Goal: Task Accomplishment & Management: Use online tool/utility

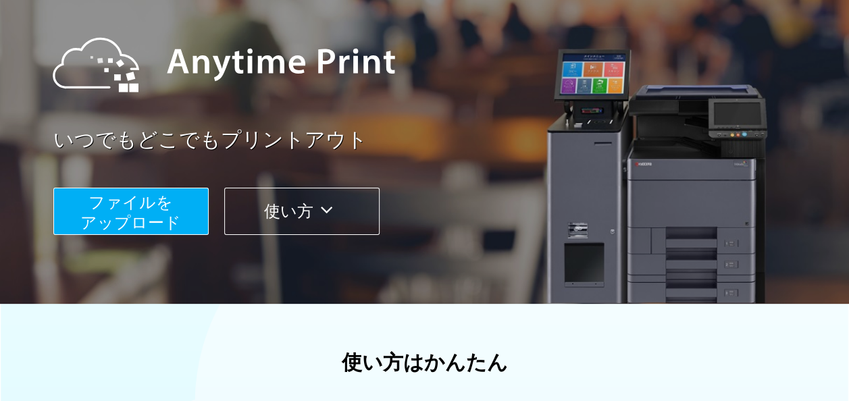
click at [336, 201] on icon at bounding box center [326, 210] width 26 height 20
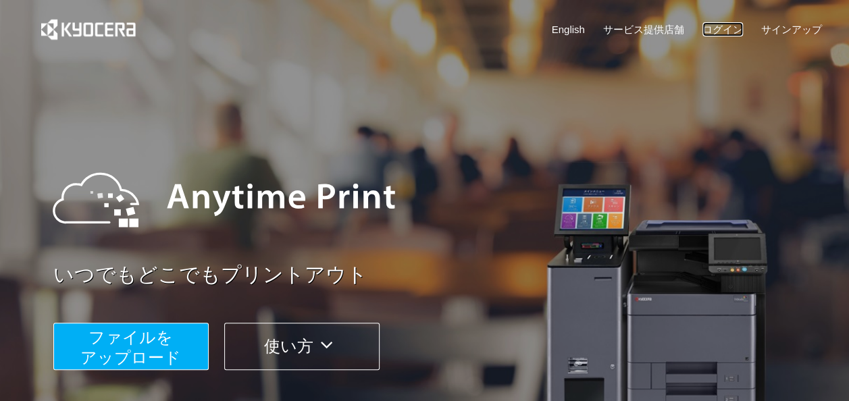
click at [732, 26] on link "ログイン" at bounding box center [722, 29] width 41 height 14
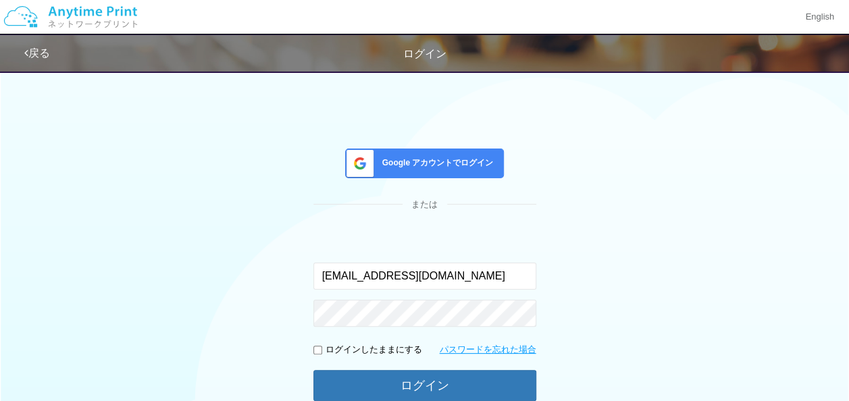
type input "[EMAIL_ADDRESS][DOMAIN_NAME]"
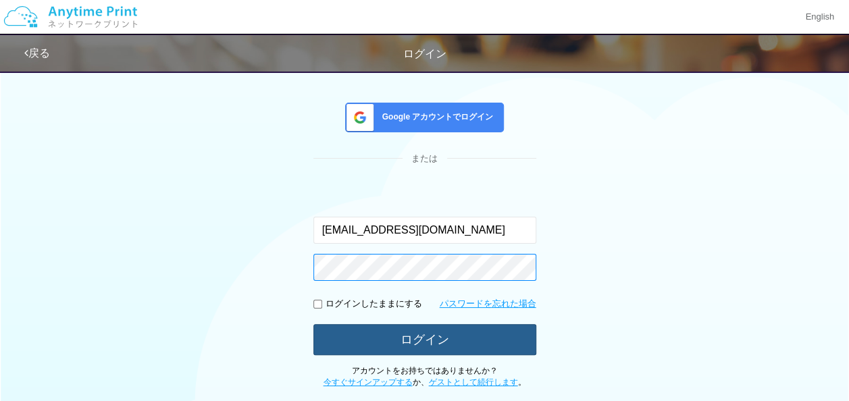
scroll to position [68, 0]
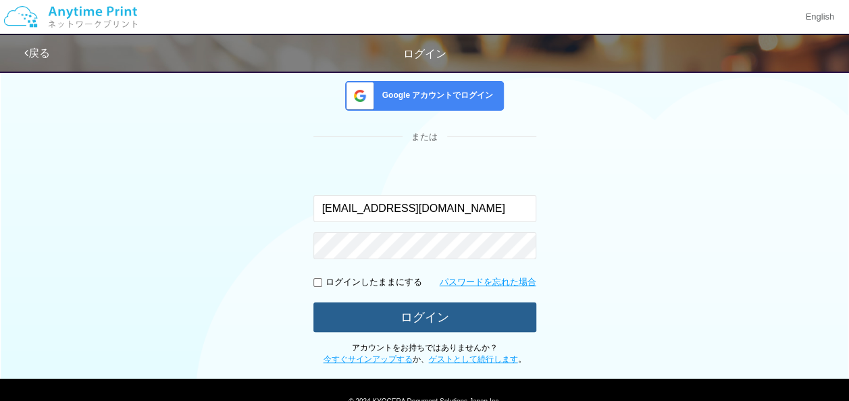
click at [406, 318] on button "ログイン" at bounding box center [424, 317] width 223 height 30
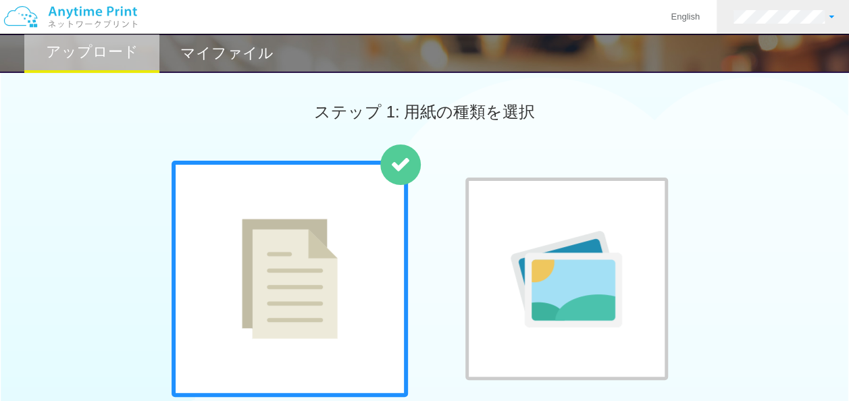
click at [826, 17] on link at bounding box center [783, 17] width 134 height 34
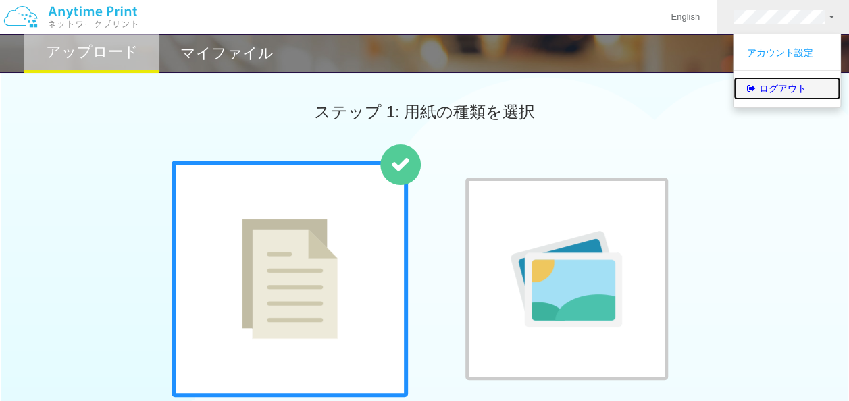
click at [810, 88] on link "ログアウト" at bounding box center [786, 88] width 107 height 23
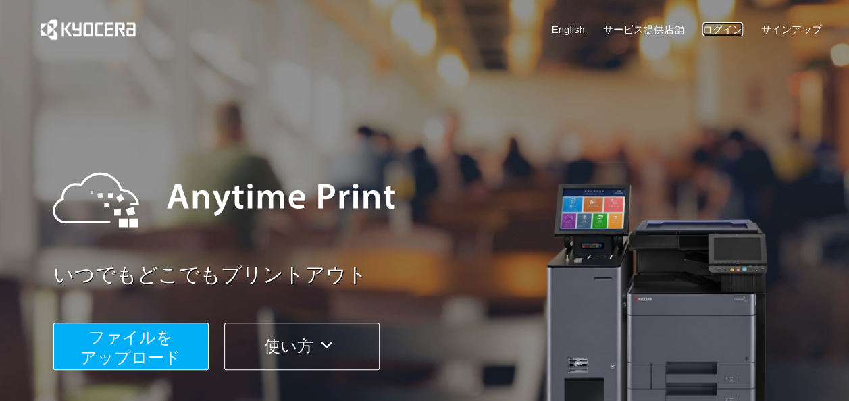
click at [728, 24] on link "ログイン" at bounding box center [722, 29] width 41 height 14
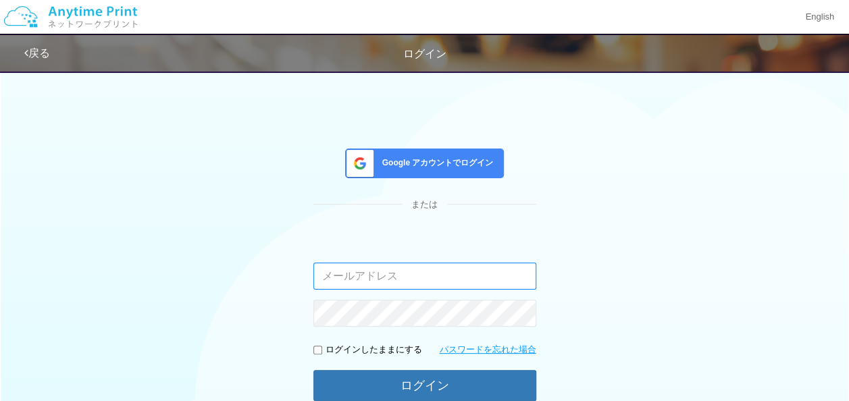
click at [352, 267] on input "email" at bounding box center [424, 276] width 223 height 27
paste input "kankoushi15@gmail.com"
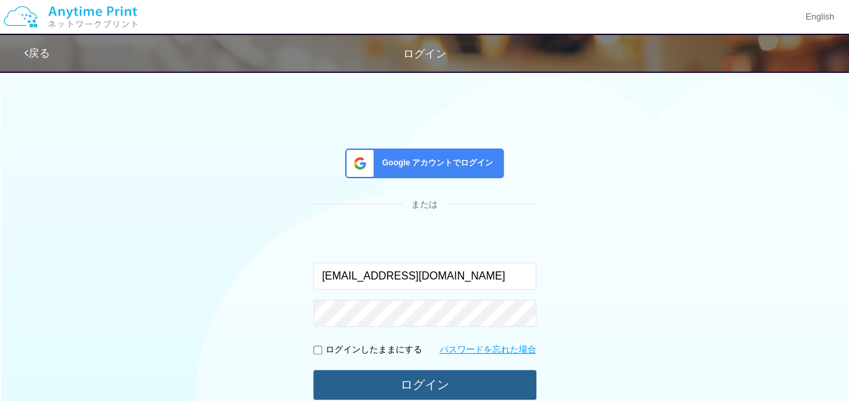
click at [378, 377] on button "ログイン" at bounding box center [424, 385] width 223 height 30
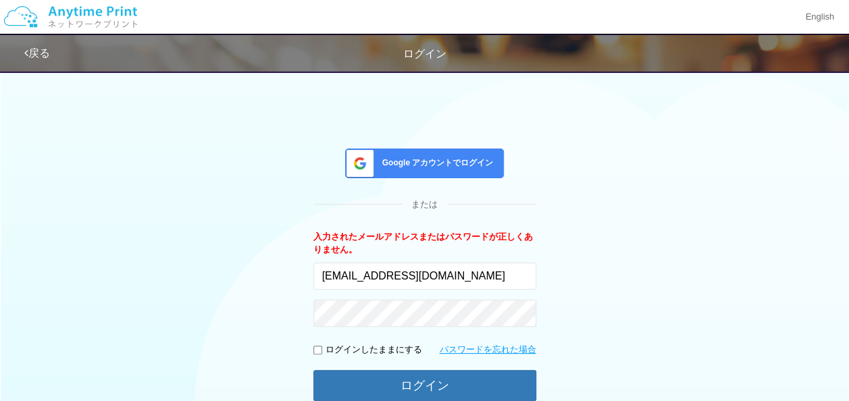
click at [454, 167] on span "Google アカウントでログイン" at bounding box center [435, 162] width 117 height 11
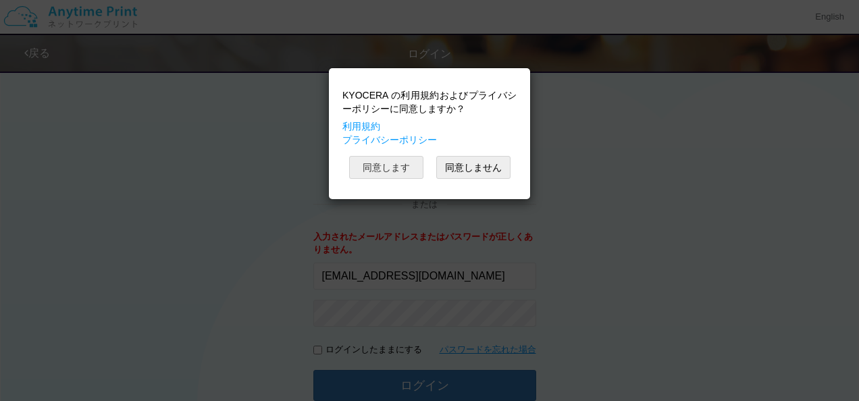
click at [394, 170] on button "同意します" at bounding box center [386, 167] width 74 height 23
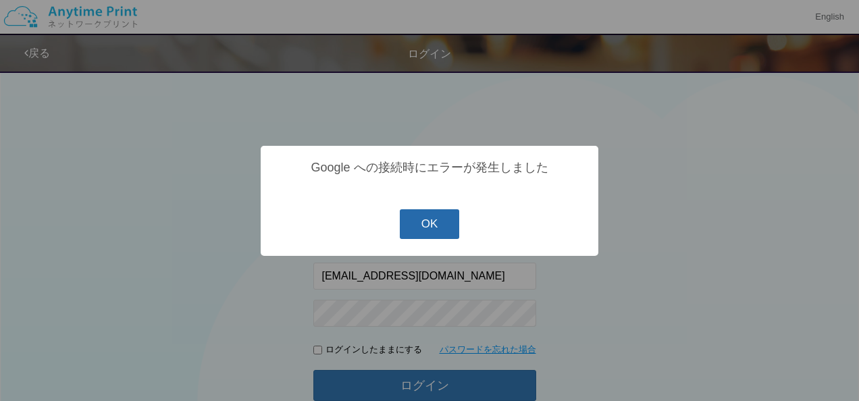
click at [433, 219] on button "OK" at bounding box center [430, 224] width 60 height 30
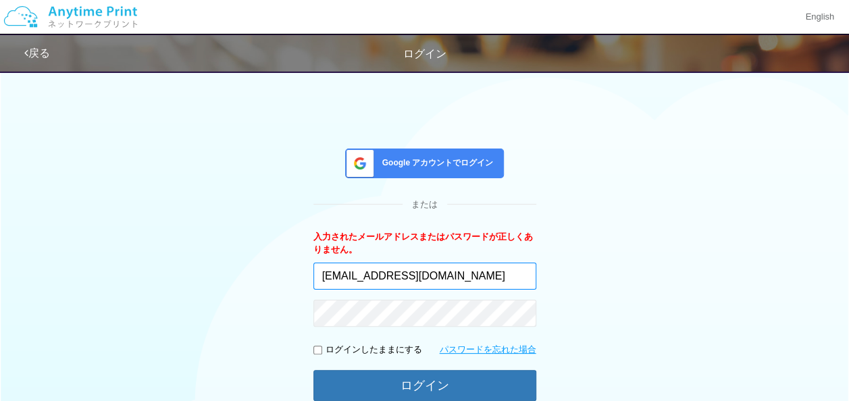
drag, startPoint x: 489, startPoint y: 277, endPoint x: 232, endPoint y: 273, distance: 256.6
click at [232, 273] on div "Google アカウントでログイン または 入力されたメールアドレスまたはパスワードが正しくありません。 kankoushi15@gmail.com ログイン…" at bounding box center [425, 248] width 810 height 371
click at [613, 309] on div "Google アカウントでログイン または 入力されたメールアドレスまたはパスワードが正しくありません。 kankoushi15@gmail.com ログイン…" at bounding box center [425, 248] width 810 height 371
click at [354, 351] on p "ログインしたままにする" at bounding box center [373, 350] width 97 height 13
click at [367, 284] on input "kankoushi15@gmail.com" at bounding box center [424, 276] width 223 height 27
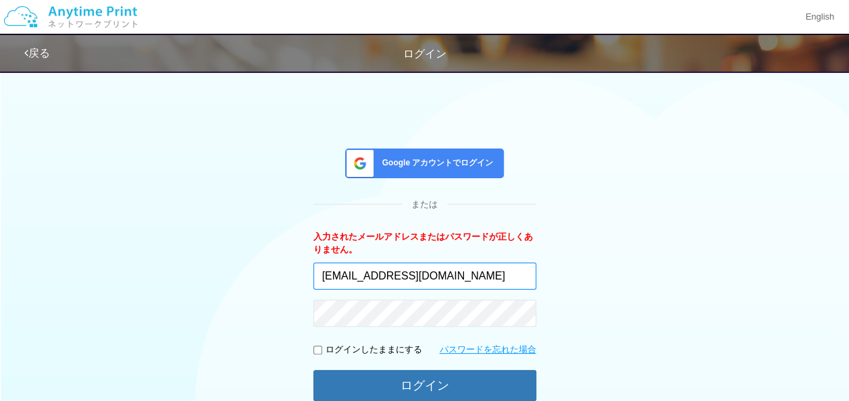
drag, startPoint x: 389, startPoint y: 279, endPoint x: 278, endPoint y: 277, distance: 110.7
click at [273, 277] on div "Google アカウントでログイン または 入力されたメールアドレスまたはパスワードが正しくありません。 kankoushi15@gmail.com ログイン…" at bounding box center [425, 248] width 810 height 371
click at [200, 288] on div "Google アカウントでログイン または 入力されたメールアドレスまたはパスワードが正しくありません。 kankoushi15@gmail.com ログイン…" at bounding box center [425, 248] width 810 height 371
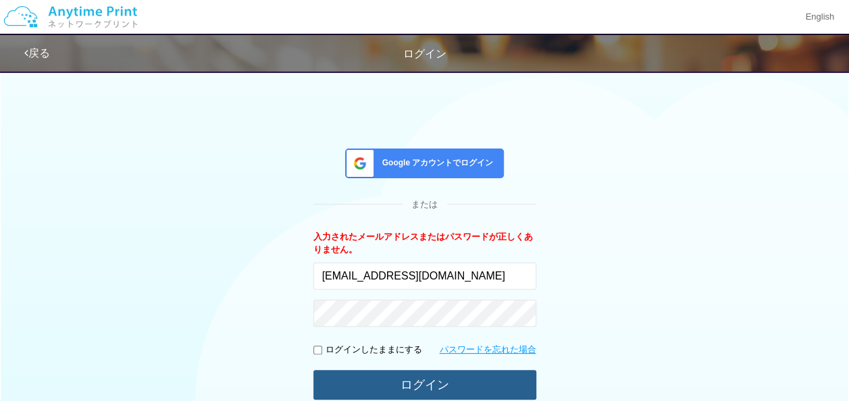
click at [425, 386] on button "ログイン" at bounding box center [424, 385] width 223 height 30
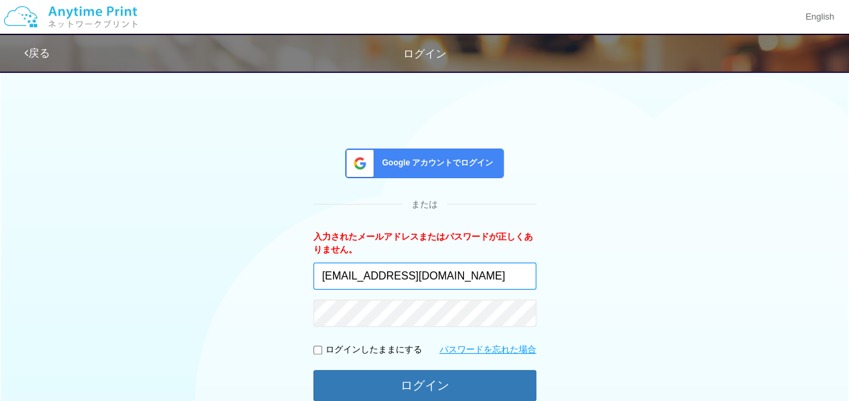
drag, startPoint x: 479, startPoint y: 277, endPoint x: 158, endPoint y: 262, distance: 321.7
click at [158, 262] on div "Google アカウントでログイン または 入力されたメールアドレスまたはパスワードが正しくありません。 kankoushi15@gmail.com ログイン…" at bounding box center [425, 248] width 810 height 371
paste input "tomomi.iwatsuki.ds@hitachi"
paste input "email"
type input "[EMAIL_ADDRESS][DOMAIN_NAME]"
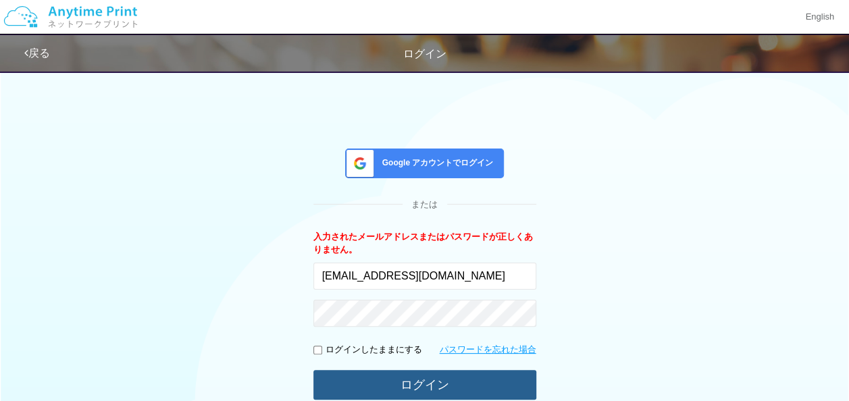
click at [355, 379] on button "ログイン" at bounding box center [424, 385] width 223 height 30
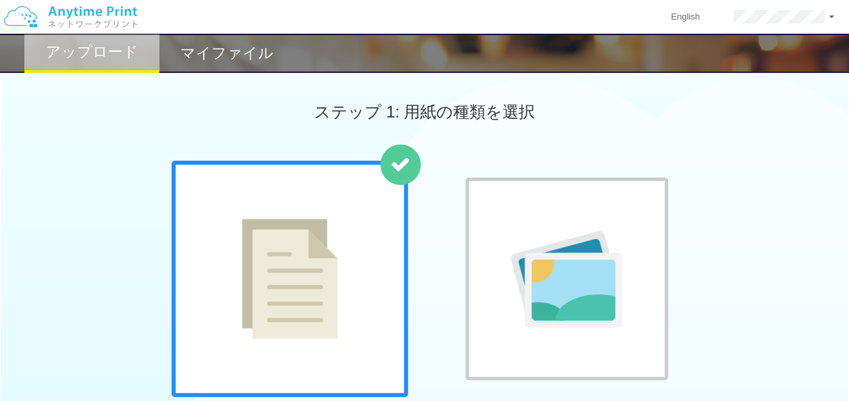
click at [798, 159] on div "ステップ 1: 用紙の種類を選択" at bounding box center [424, 111] width 849 height 97
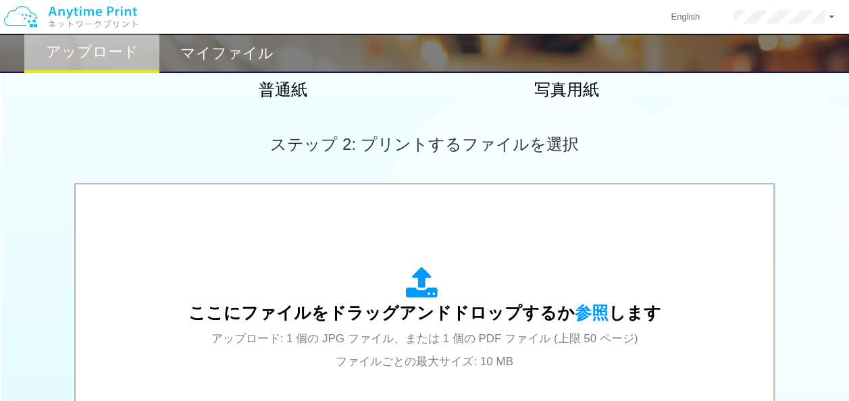
scroll to position [220, 0]
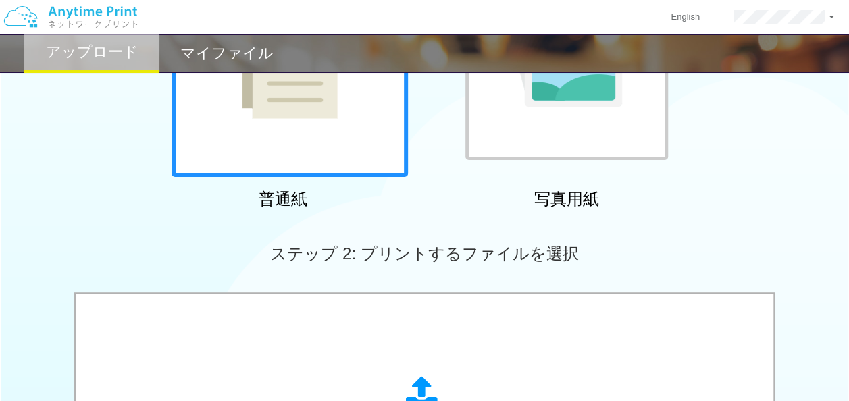
click at [237, 57] on h2 "マイファイル" at bounding box center [226, 53] width 93 height 16
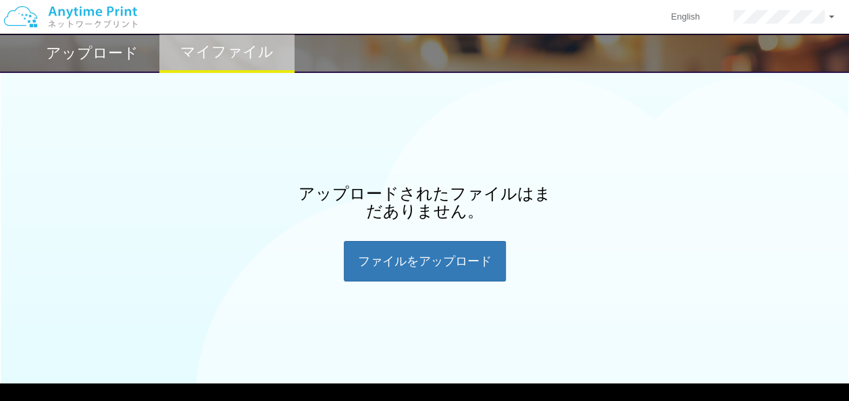
click at [85, 53] on h2 "アップロード" at bounding box center [92, 53] width 92 height 16
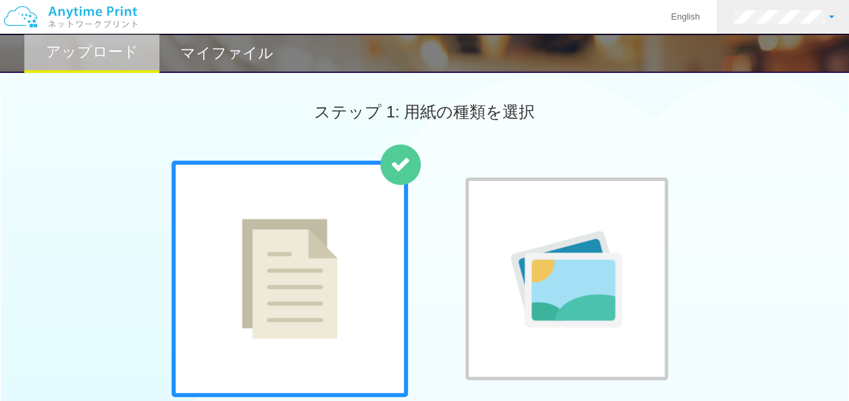
click at [825, 24] on link at bounding box center [783, 17] width 134 height 34
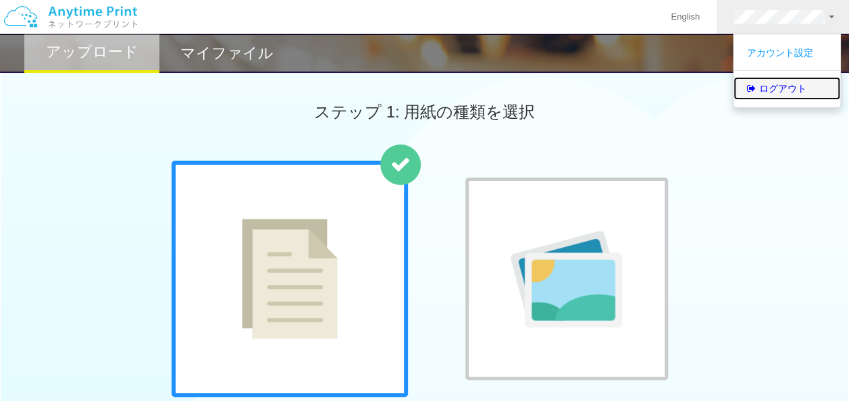
click at [789, 86] on link "ログアウト" at bounding box center [786, 88] width 107 height 23
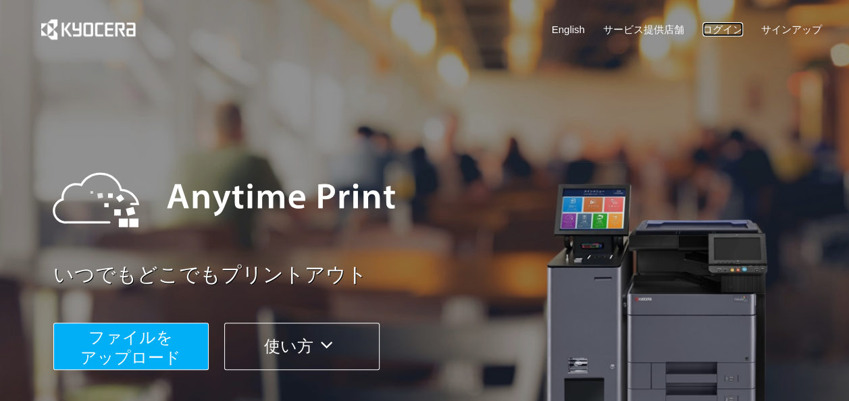
click at [715, 34] on link "ログイン" at bounding box center [722, 29] width 41 height 14
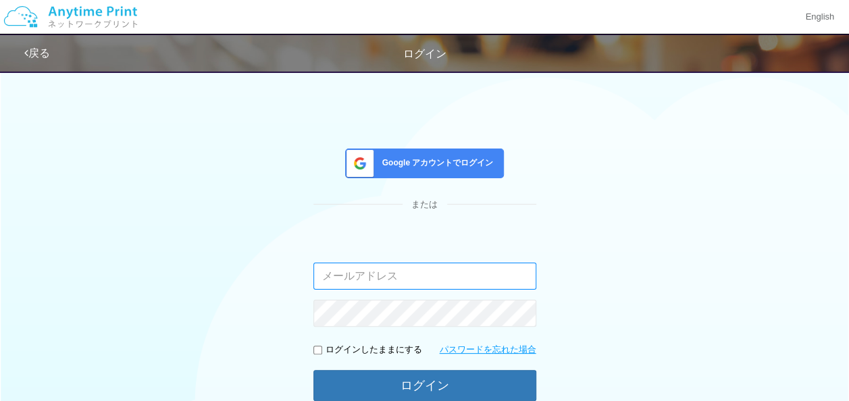
click at [383, 281] on input "email" at bounding box center [424, 276] width 223 height 27
type input "[EMAIL_ADDRESS][DOMAIN_NAME]"
drag, startPoint x: 529, startPoint y: 275, endPoint x: 180, endPoint y: 273, distance: 349.0
click at [180, 273] on div "Google アカウントでログイン または 入力されたメールアドレスまたはパスワードが正しくありません。 tomomi.iwatsuki.ds@hitachi…" at bounding box center [425, 248] width 810 height 371
click at [0, 273] on html "English 戻る ログイン Google アカウントでログイン または 入力されたメールアドレスまたはパスワードが正しくありません。 か、" at bounding box center [424, 200] width 849 height 401
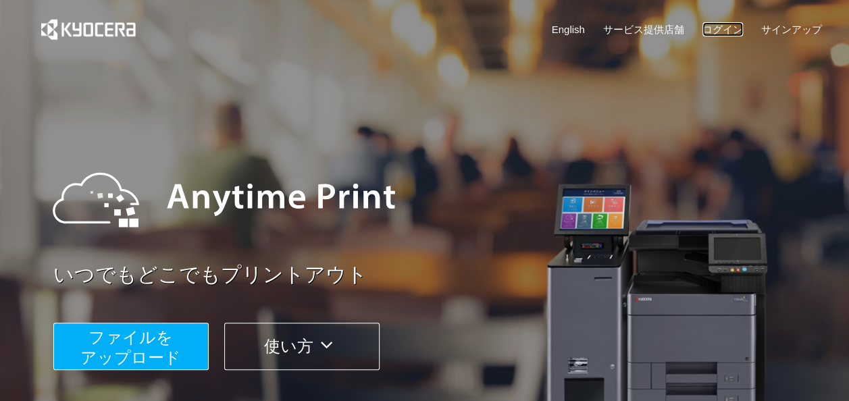
click at [708, 24] on link "ログイン" at bounding box center [722, 29] width 41 height 14
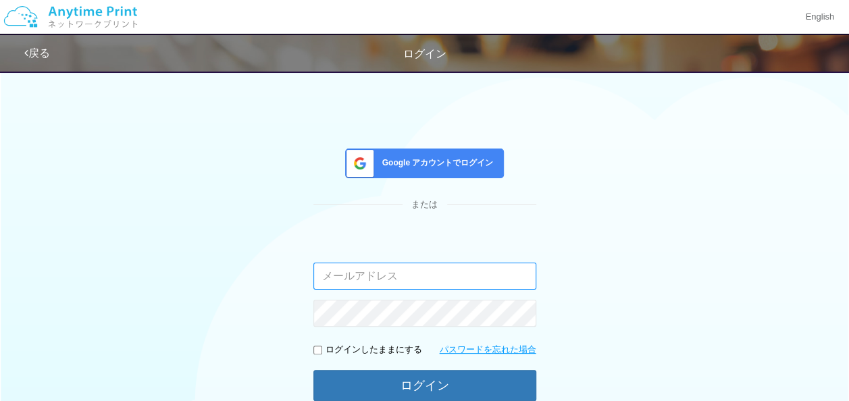
click at [458, 275] on input "email" at bounding box center [424, 276] width 223 height 27
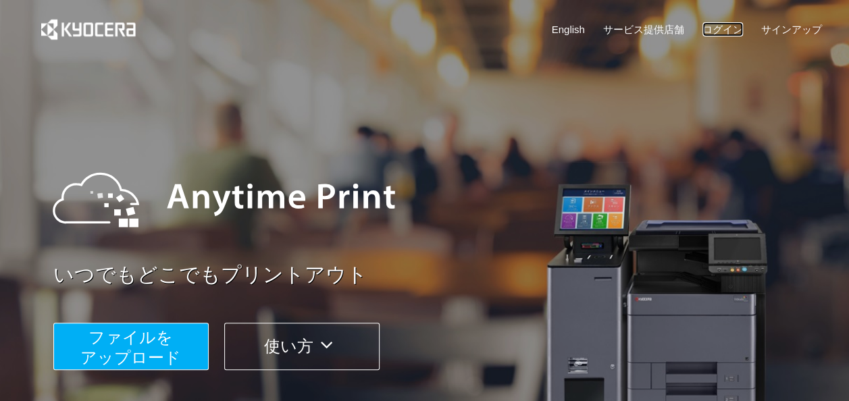
click at [719, 28] on link "ログイン" at bounding box center [722, 29] width 41 height 14
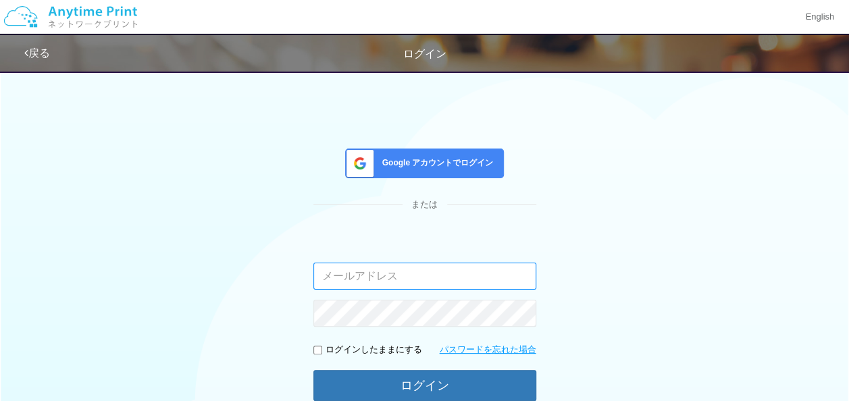
paste input "[EMAIL_ADDRESS][DOMAIN_NAME]"
type input "[EMAIL_ADDRESS][DOMAIN_NAME]"
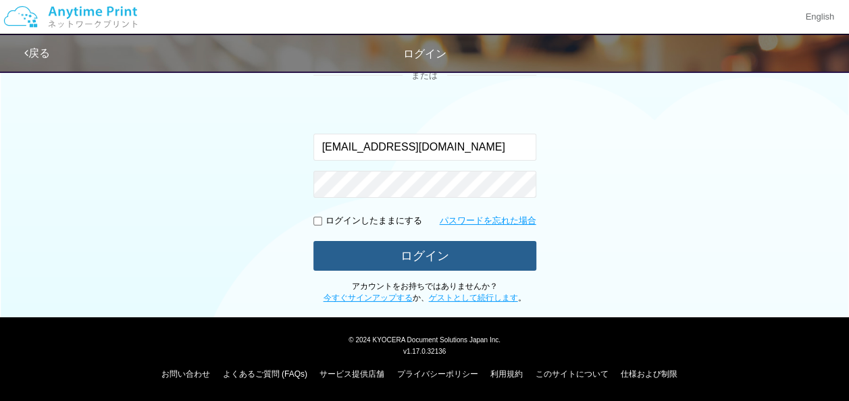
scroll to position [128, 0]
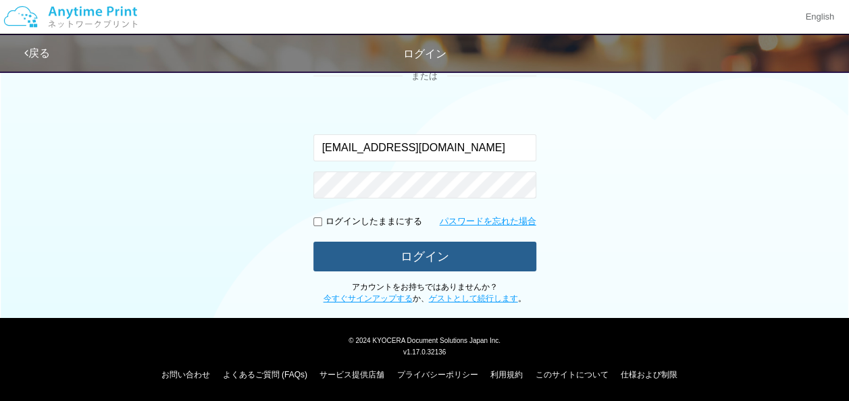
click at [400, 257] on button "ログイン" at bounding box center [424, 257] width 223 height 30
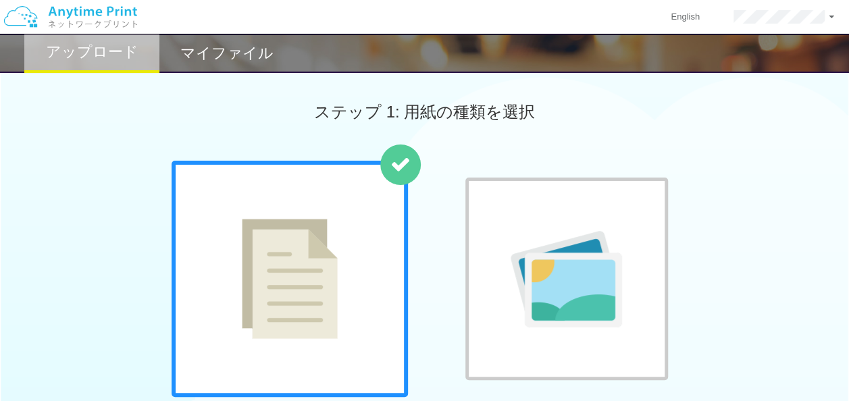
click at [124, 193] on div "普通紙 写真用紙" at bounding box center [424, 298] width 849 height 274
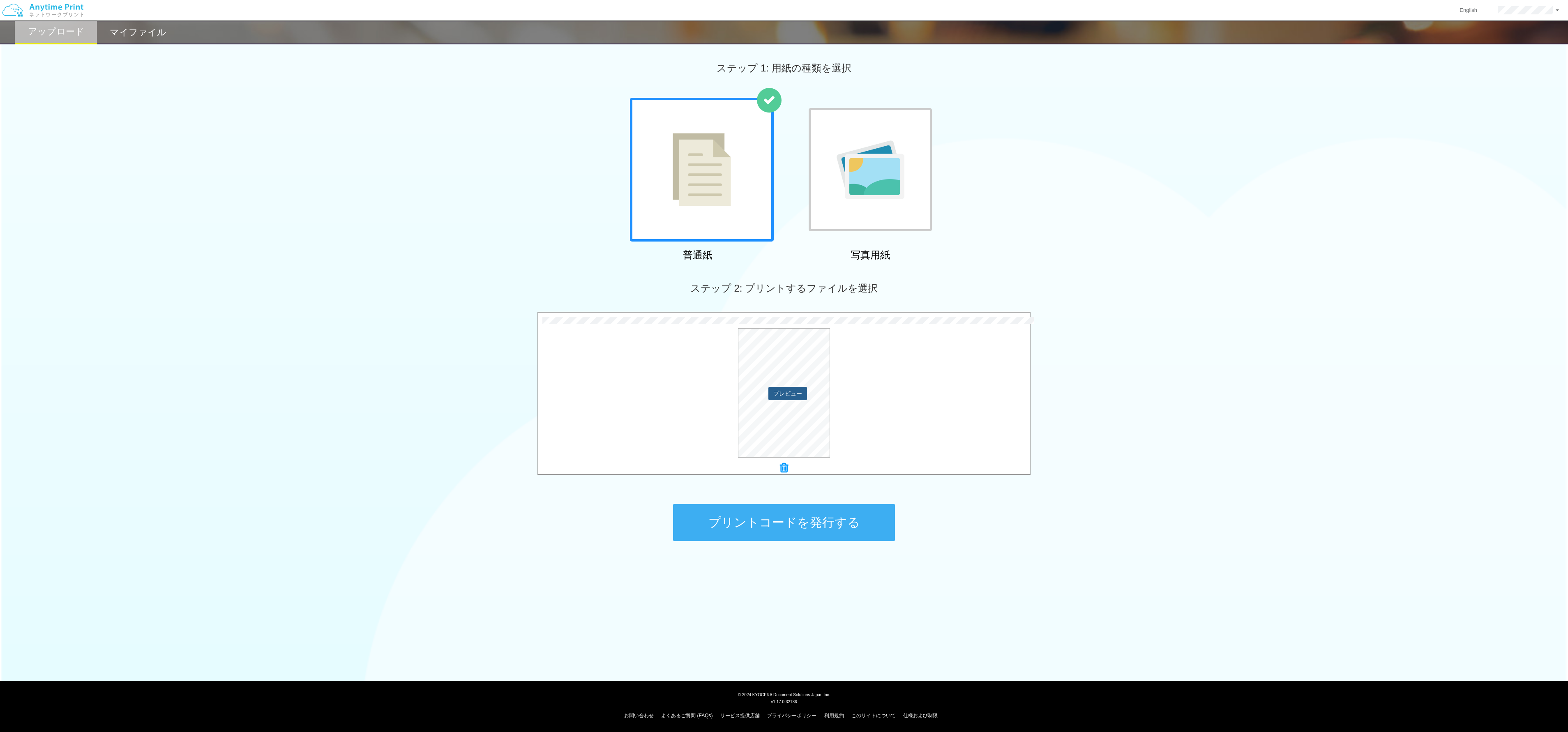
click at [522, 243] on button "プレビュー" at bounding box center [787, 394] width 38 height 13
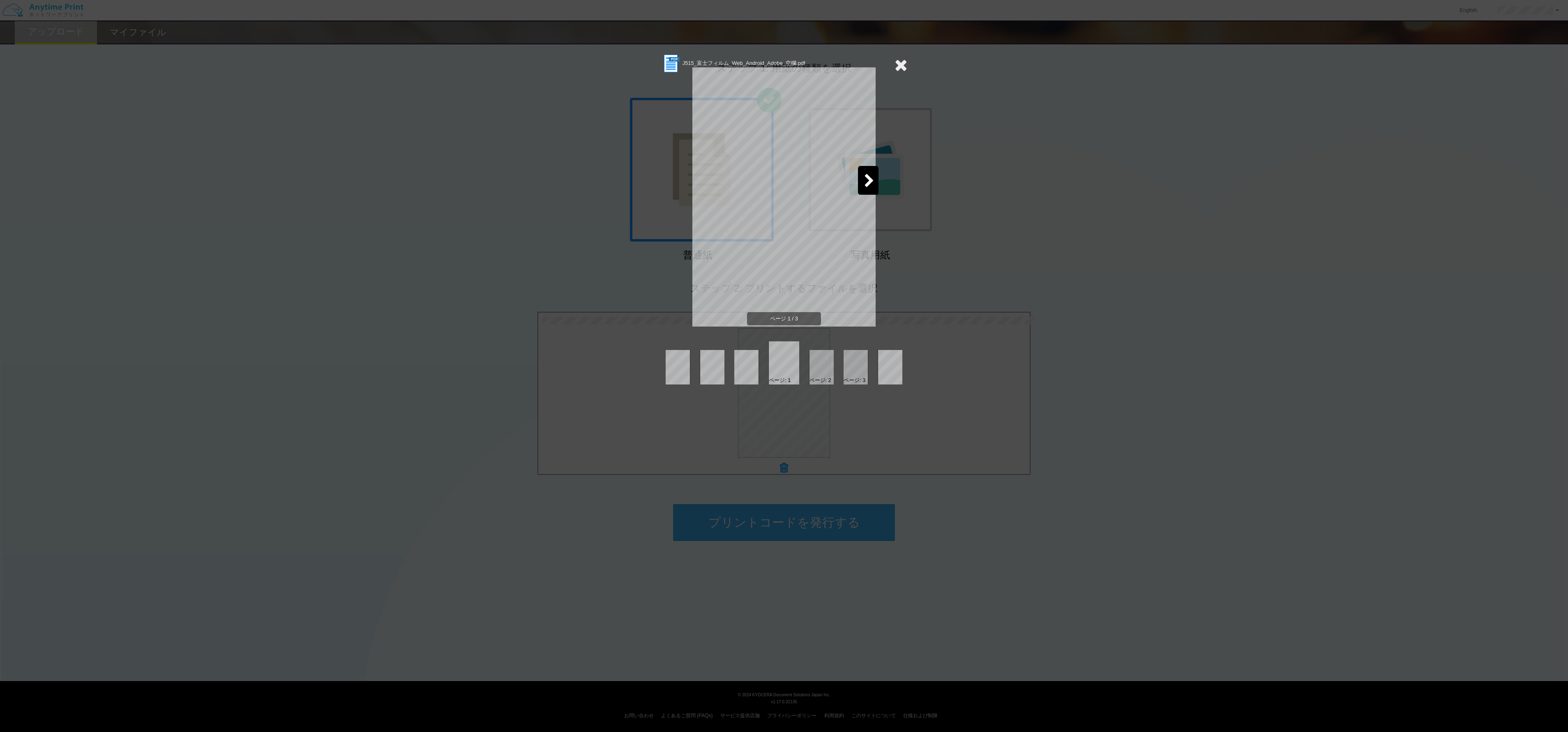
click at [522, 63] on icon at bounding box center [901, 64] width 13 height 16
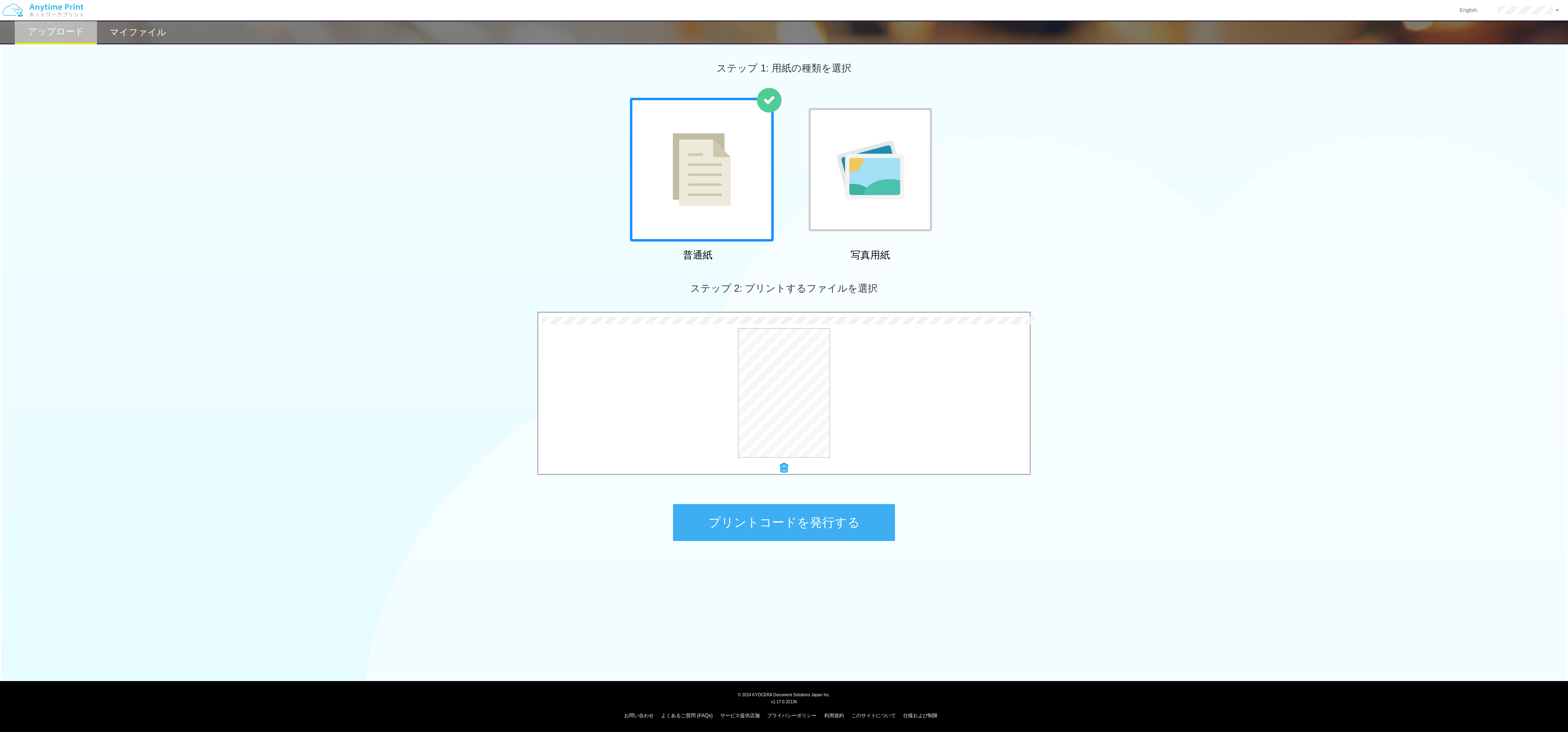
click at [522, 243] on button "プリントコードを発行する" at bounding box center [784, 522] width 222 height 37
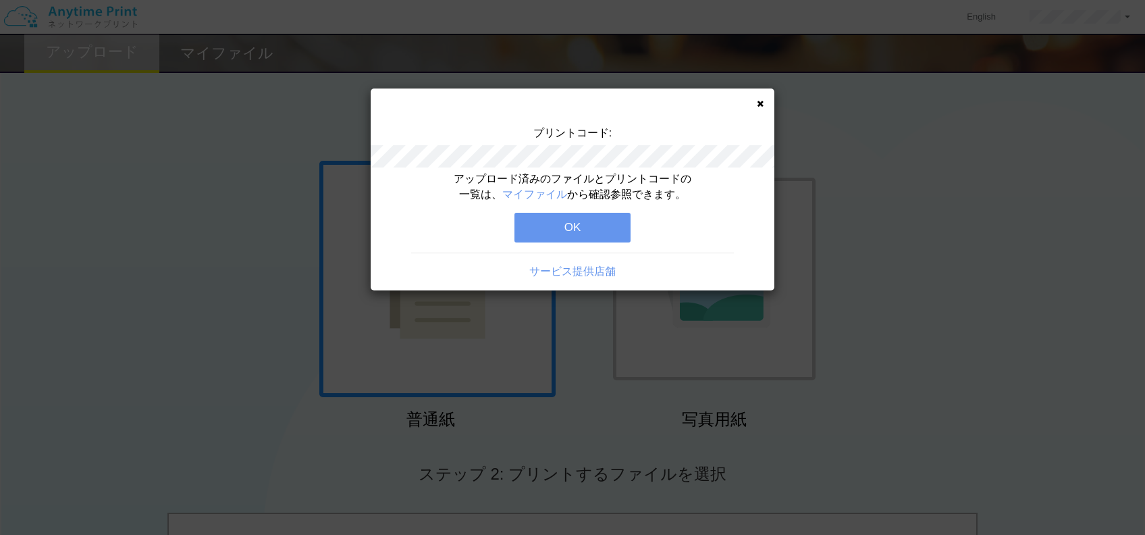
click at [595, 230] on button "OK" at bounding box center [572, 228] width 116 height 30
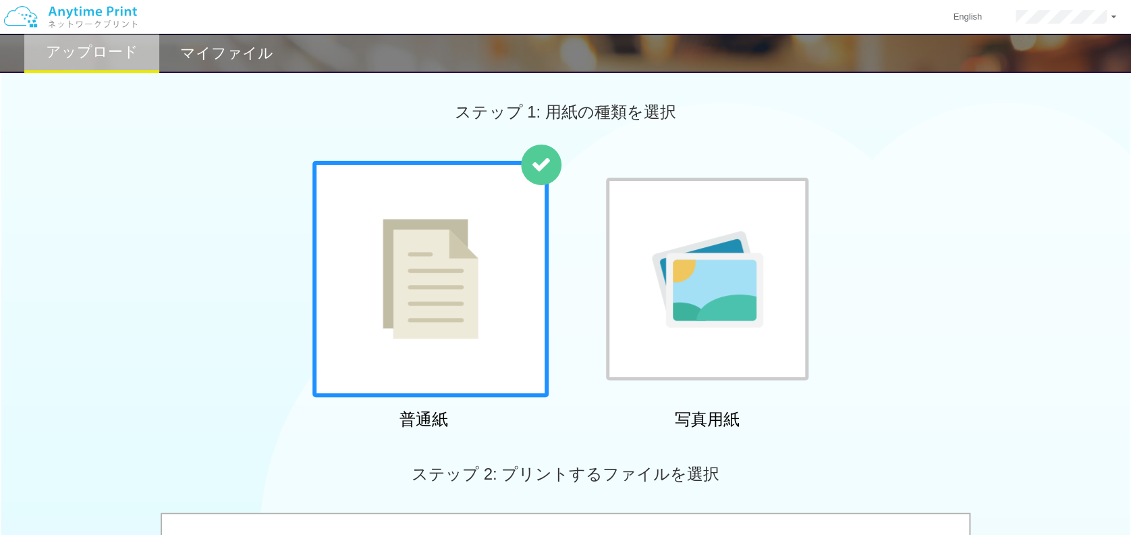
click at [238, 67] on div "マイファイル" at bounding box center [226, 53] width 135 height 39
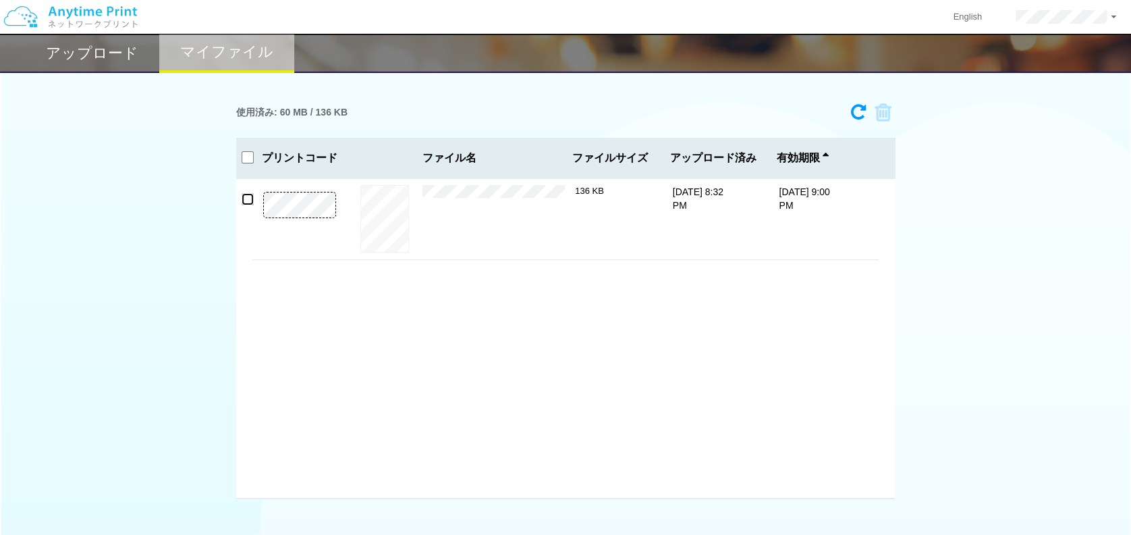
click at [247, 194] on input "checkbox" at bounding box center [248, 199] width 12 height 12
click at [858, 111] on icon at bounding box center [879, 113] width 26 height 20
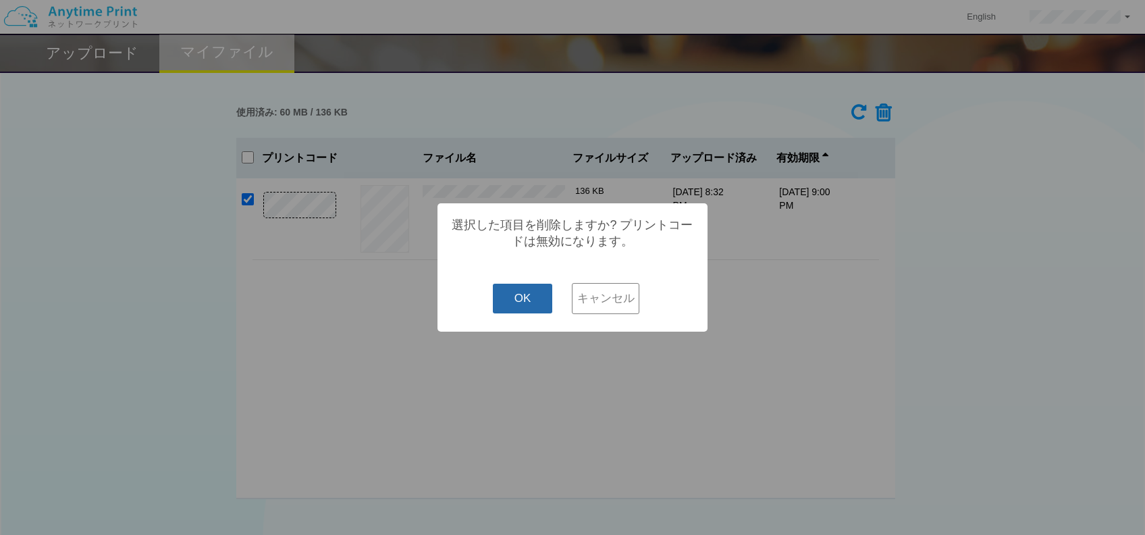
click at [537, 294] on button "OK" at bounding box center [523, 299] width 60 height 30
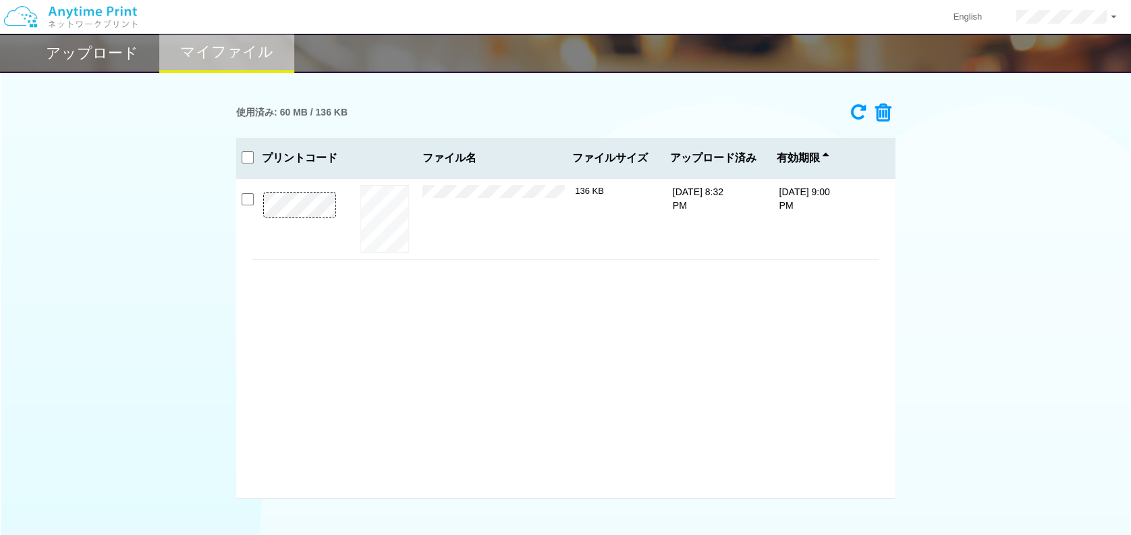
checkbox input "false"
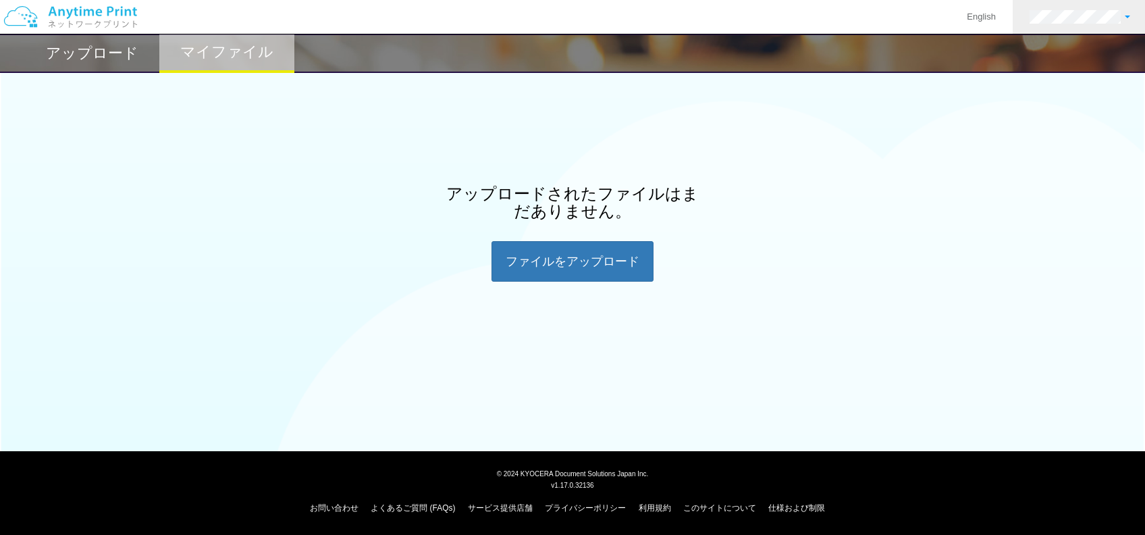
click at [858, 26] on link at bounding box center [1080, 17] width 134 height 34
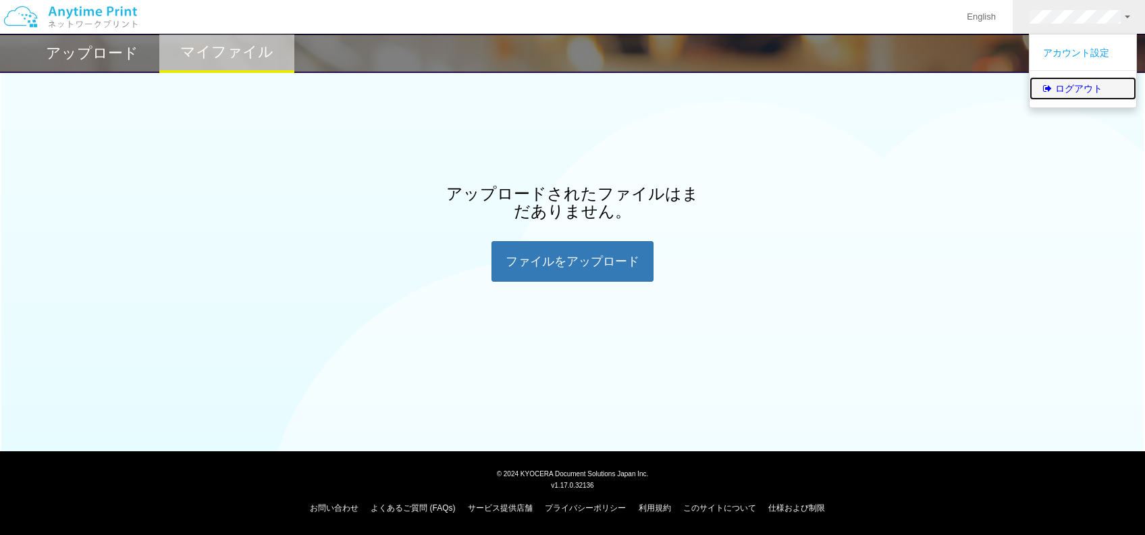
click at [858, 84] on link "ログアウト" at bounding box center [1082, 88] width 107 height 23
